Goal: Task Accomplishment & Management: Manage account settings

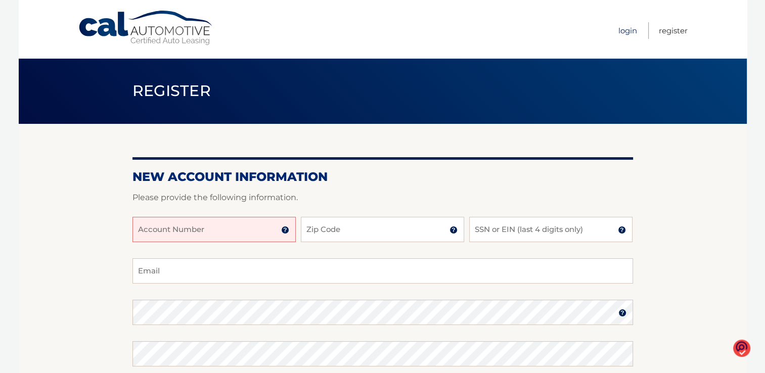
click at [627, 26] on link "Login" at bounding box center [627, 30] width 19 height 17
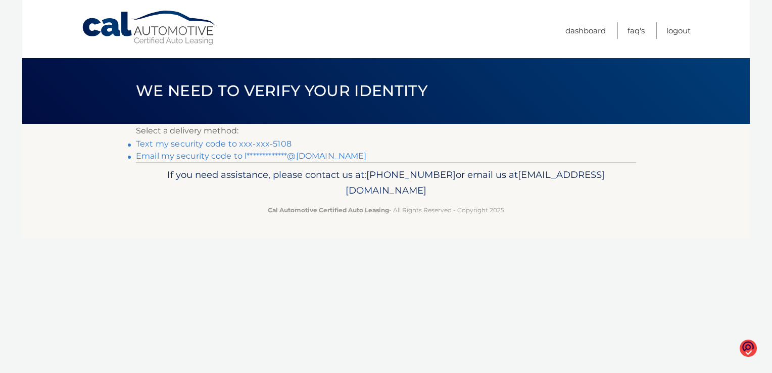
click at [208, 143] on link "Text my security code to xxx-xxx-5108" at bounding box center [214, 144] width 156 height 10
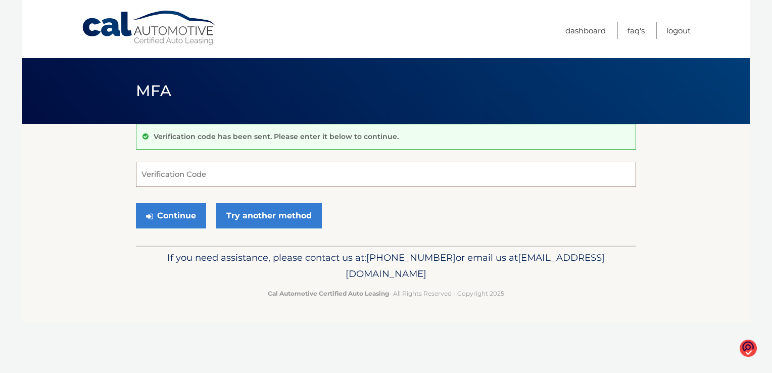
click at [255, 173] on input "Verification Code" at bounding box center [386, 174] width 500 height 25
click at [237, 174] on input "Verification Code" at bounding box center [386, 174] width 500 height 25
type input "368379"
click at [161, 216] on button "Continue" at bounding box center [171, 215] width 70 height 25
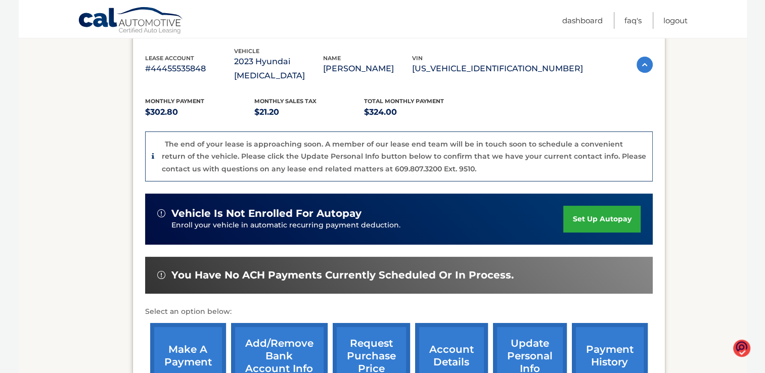
scroll to position [222, 0]
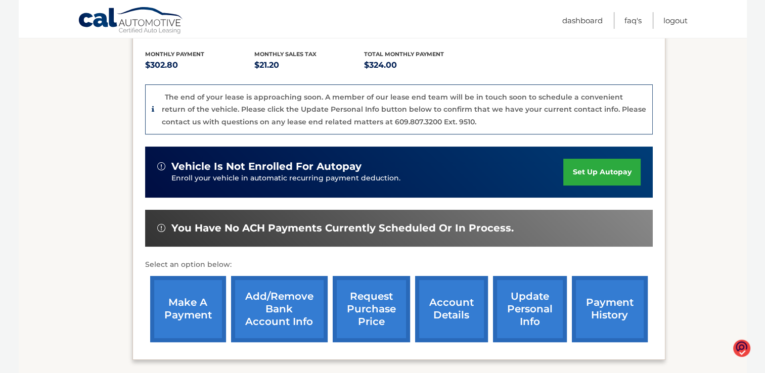
click at [458, 308] on link "account details" at bounding box center [451, 309] width 73 height 66
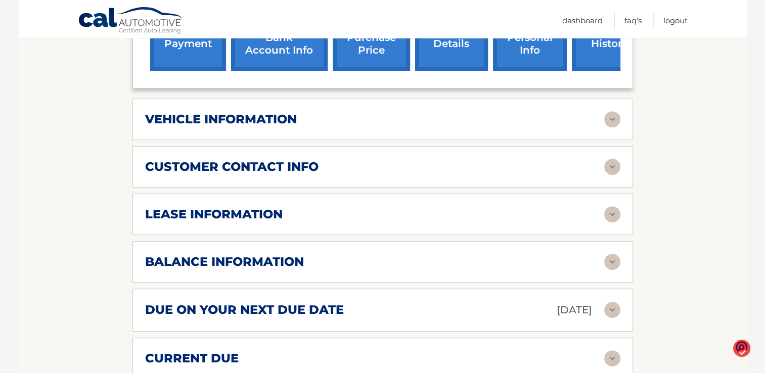
scroll to position [472, 0]
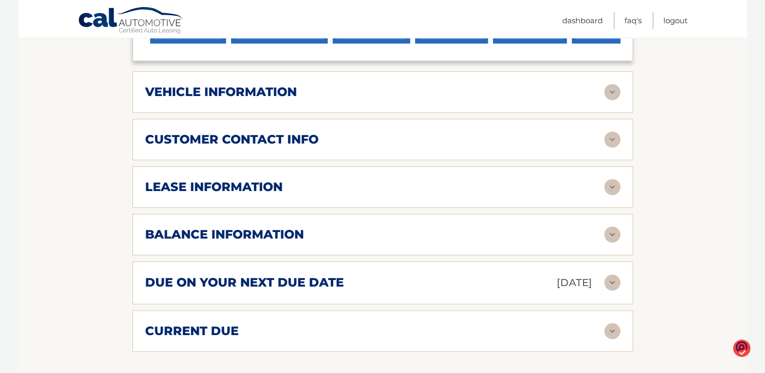
click at [614, 131] on img at bounding box center [612, 139] width 16 height 16
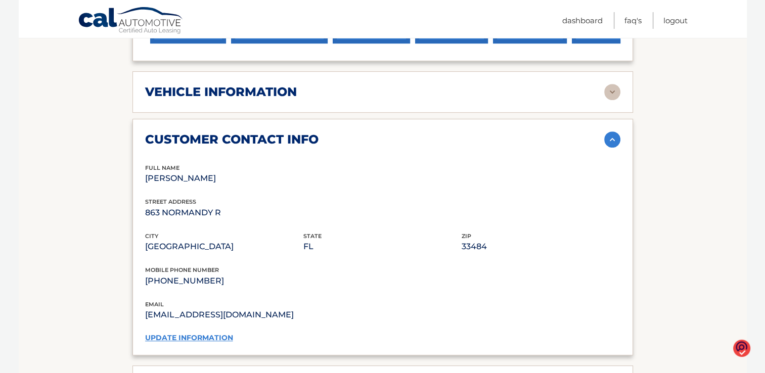
click at [208, 333] on link "update information" at bounding box center [189, 337] width 88 height 9
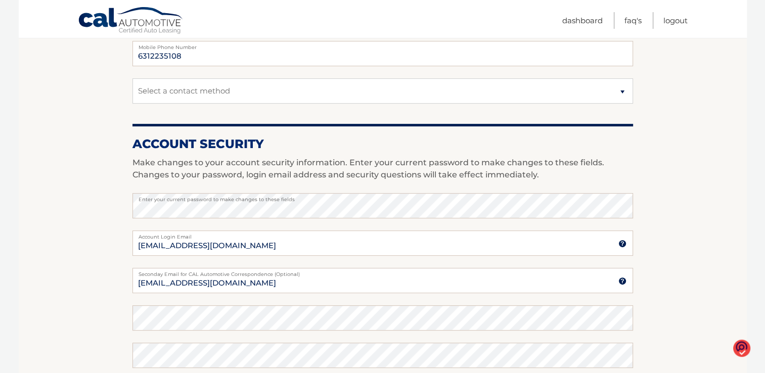
scroll to position [330, 0]
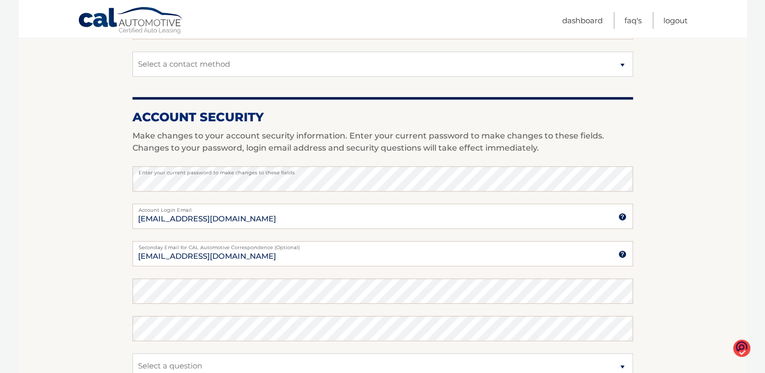
click at [621, 217] on img at bounding box center [622, 217] width 8 height 8
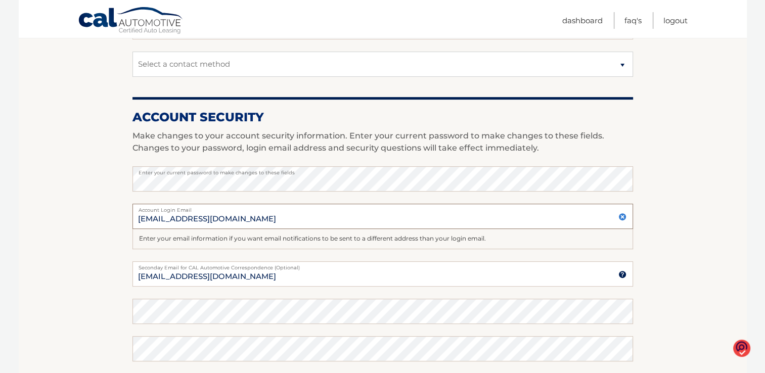
click at [258, 217] on input "[EMAIL_ADDRESS][DOMAIN_NAME]" at bounding box center [382, 216] width 500 height 25
type input "l"
type input "[EMAIL_ADDRESS][DOMAIN_NAME]"
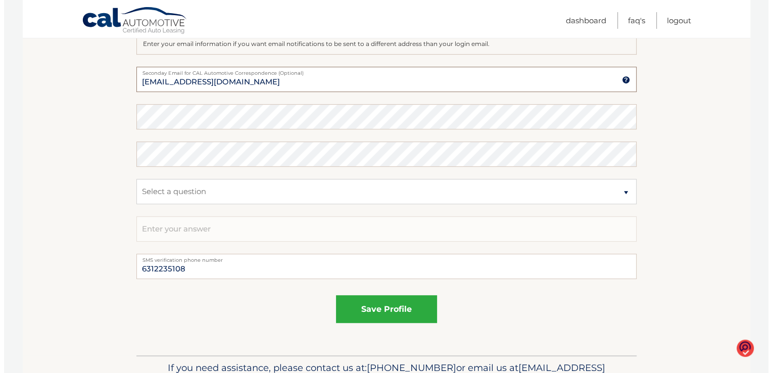
scroll to position [578, 0]
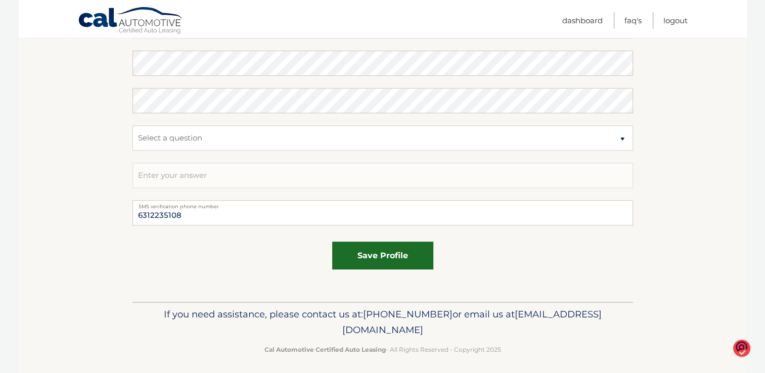
type input "[EMAIL_ADDRESS][DOMAIN_NAME]"
click at [418, 260] on button "save profile" at bounding box center [382, 256] width 101 height 28
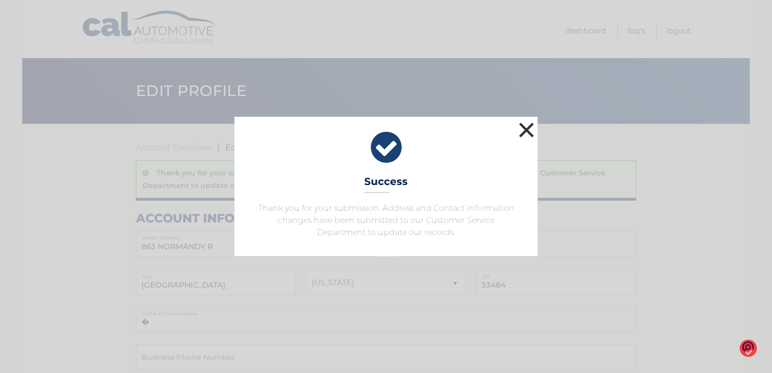
click at [528, 129] on button "×" at bounding box center [526, 130] width 20 height 20
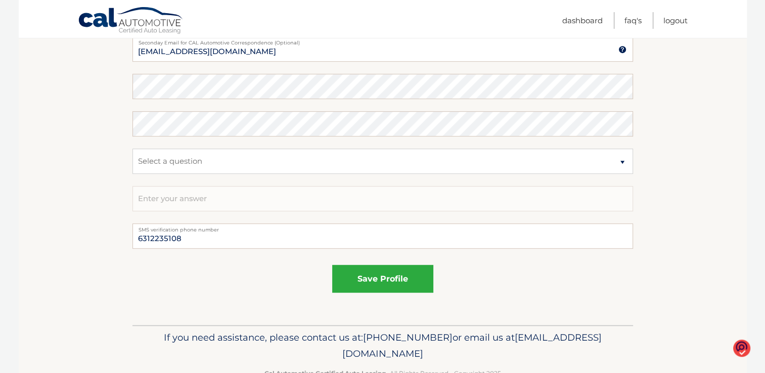
scroll to position [593, 0]
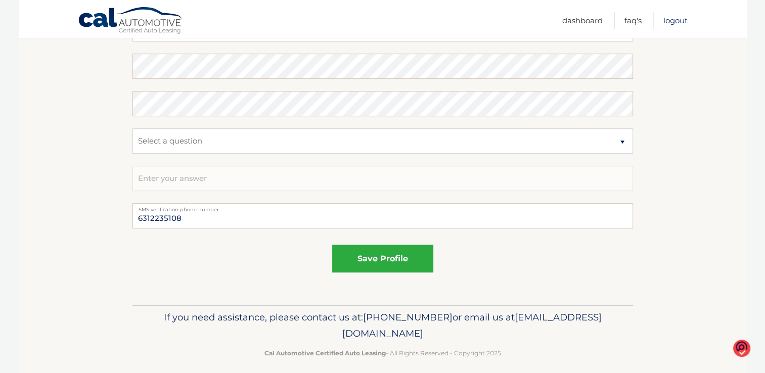
click at [669, 21] on link "Logout" at bounding box center [675, 20] width 24 height 17
